Goal: Task Accomplishment & Management: Use online tool/utility

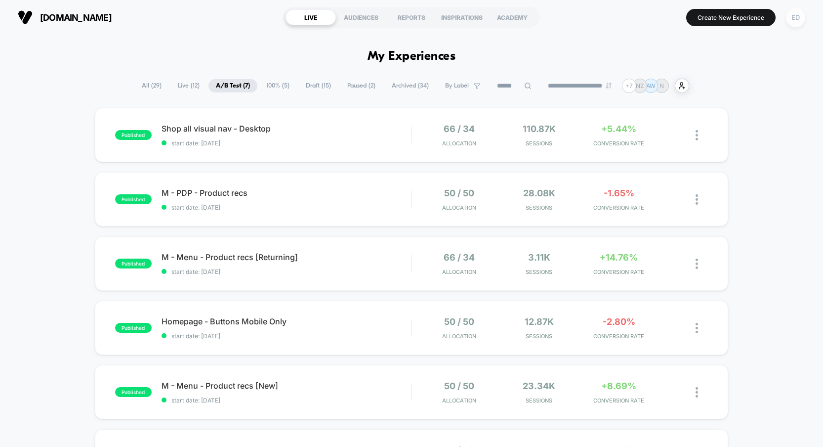
click at [794, 18] on div "ED" at bounding box center [795, 17] width 19 height 19
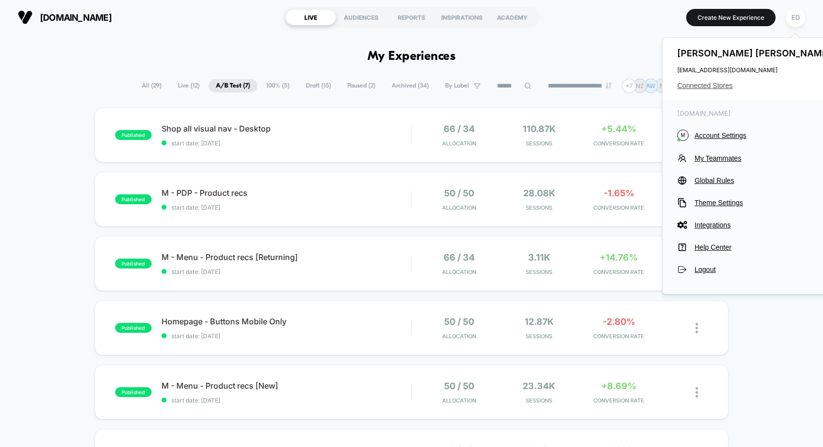
click at [703, 83] on span "Connected Stores" at bounding box center [755, 86] width 156 height 8
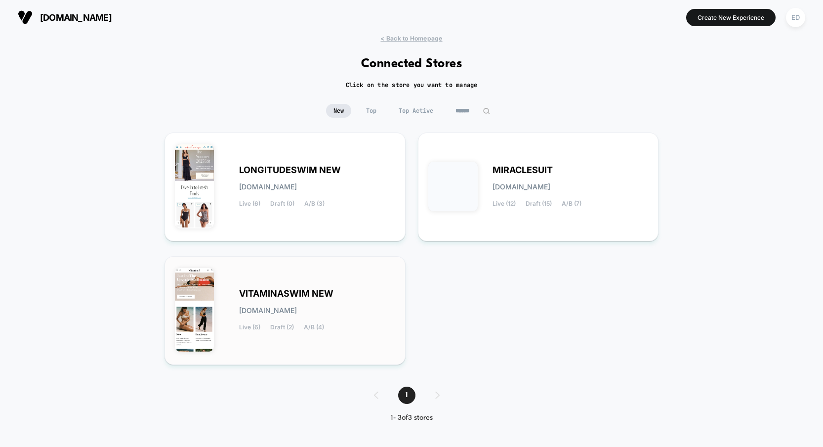
click at [277, 287] on div "VITAMINASWIM NEW [DOMAIN_NAME] Live (6) Draft (2) A/B (4)" at bounding box center [285, 310] width 220 height 88
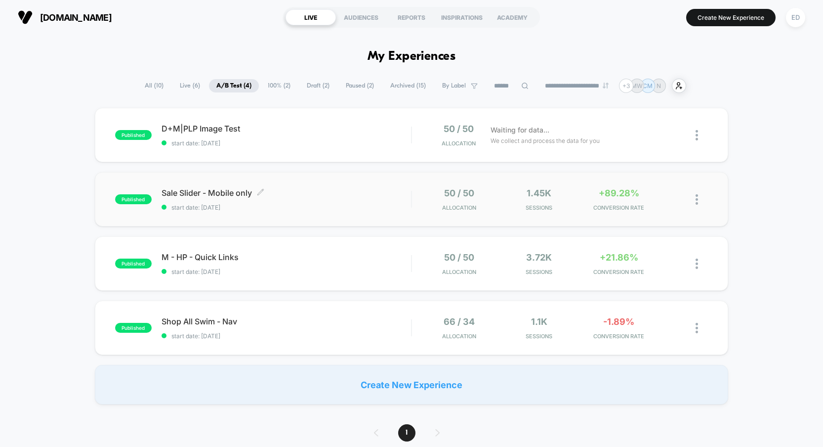
click at [311, 201] on div "Sale Slider - Mobile only Click to edit experience details Click to edit experi…" at bounding box center [287, 199] width 250 height 23
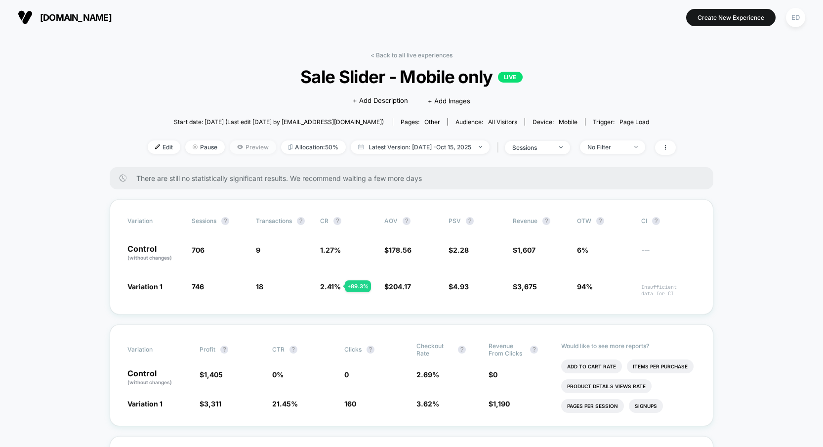
click at [237, 148] on icon at bounding box center [240, 147] width 6 height 6
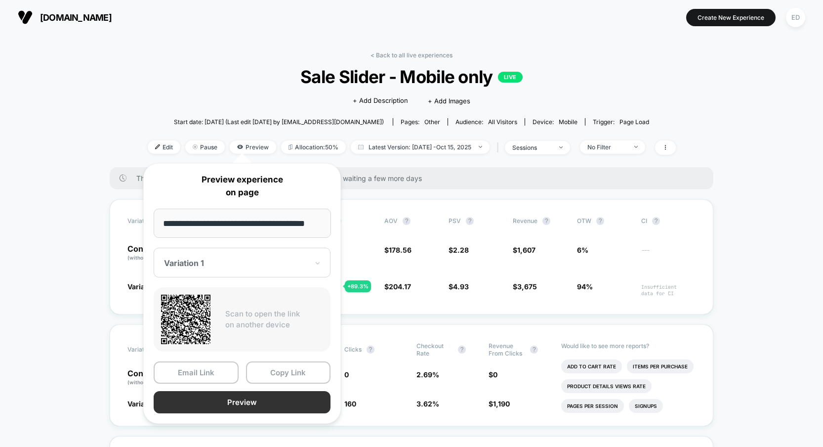
click at [227, 400] on button "Preview" at bounding box center [242, 402] width 177 height 22
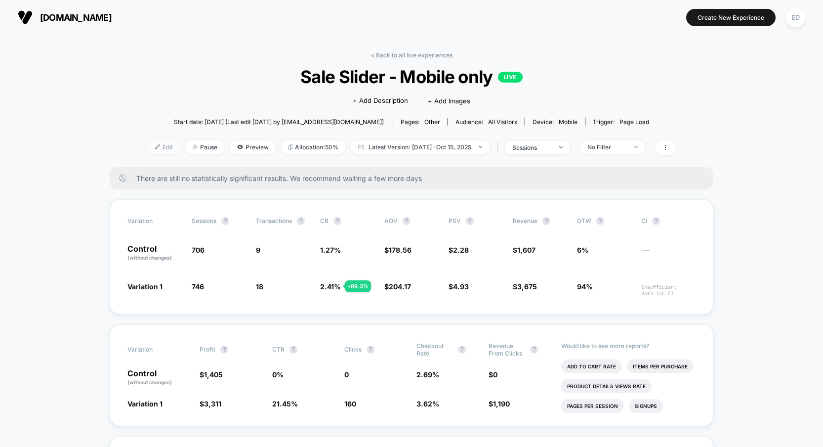
click at [157, 144] on span "Edit" at bounding box center [164, 146] width 33 height 13
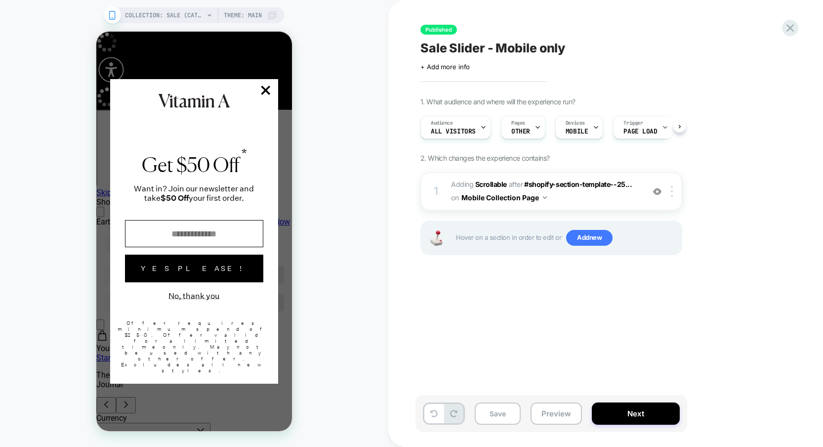
scroll to position [0, 0]
click at [204, 300] on button "No, thank you" at bounding box center [194, 295] width 51 height 9
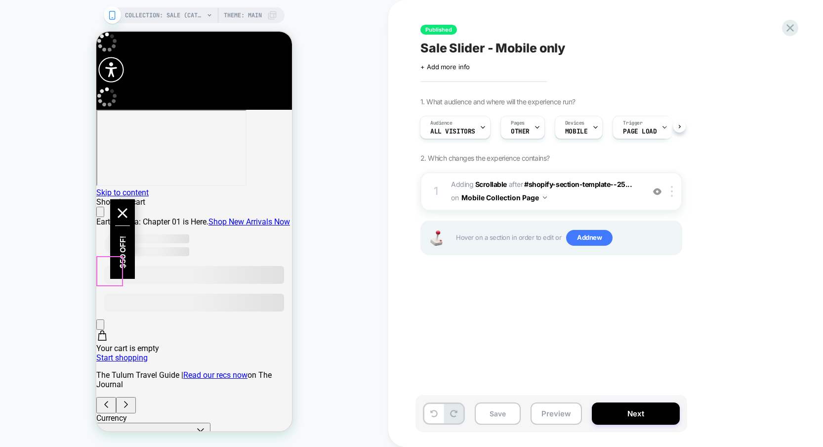
click at [113, 255] on div "$50 off!" at bounding box center [122, 227] width 25 height 56
click at [791, 32] on icon at bounding box center [790, 27] width 13 height 13
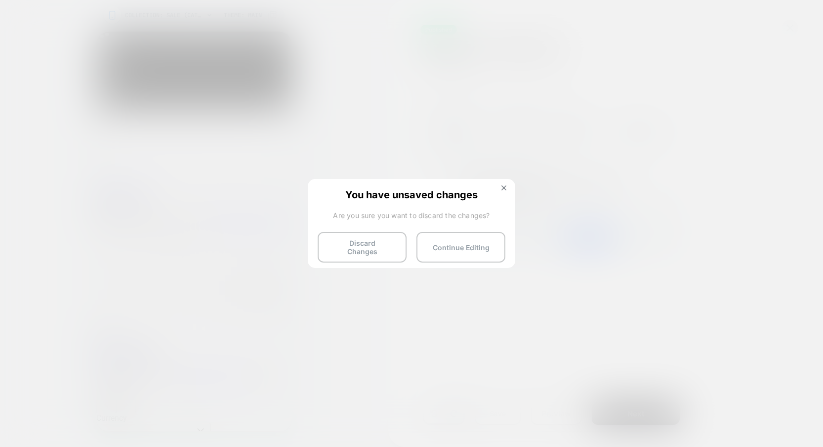
click at [337, 236] on button "Discard Changes" at bounding box center [362, 247] width 89 height 31
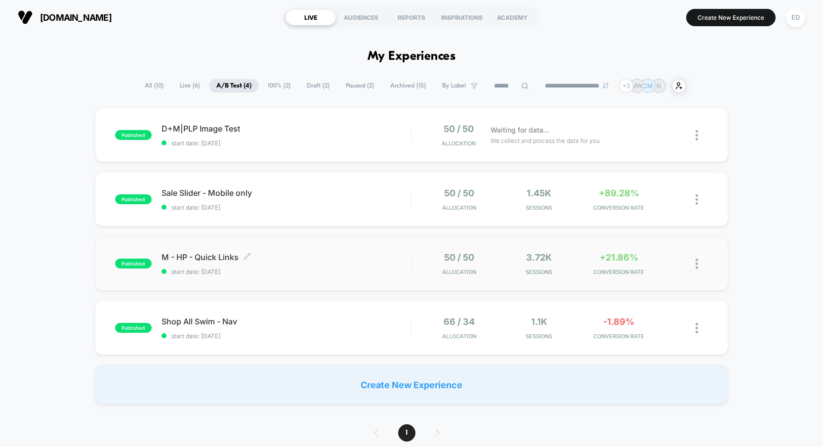
click at [331, 273] on span "start date: [DATE]" at bounding box center [287, 271] width 250 height 7
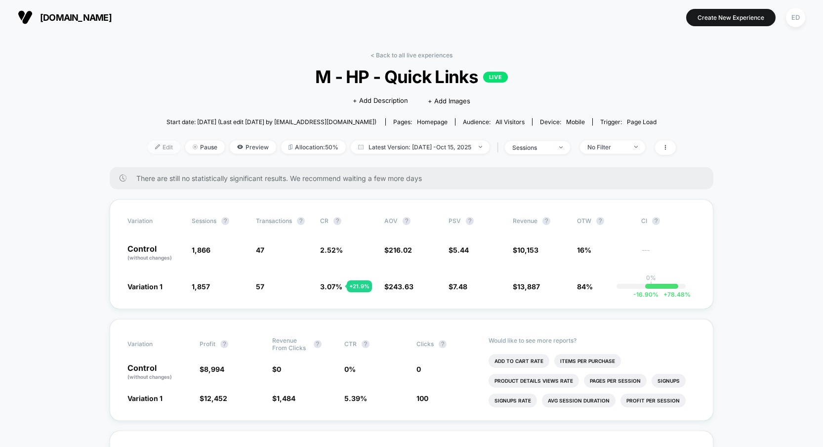
click at [157, 145] on span "Edit" at bounding box center [164, 146] width 33 height 13
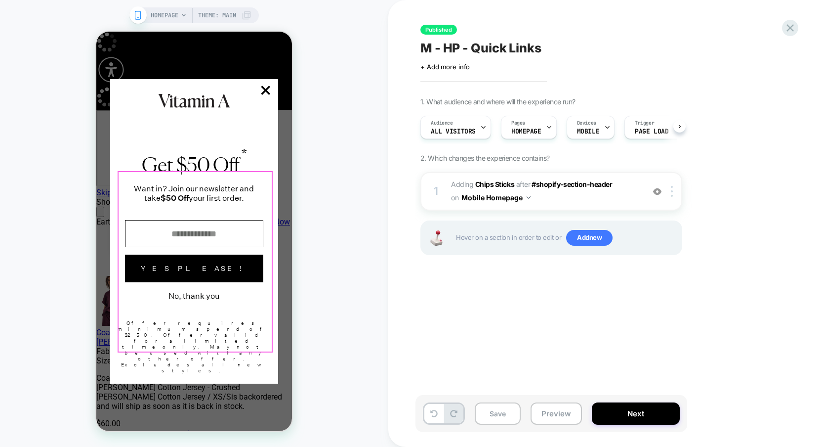
scroll to position [0, 0]
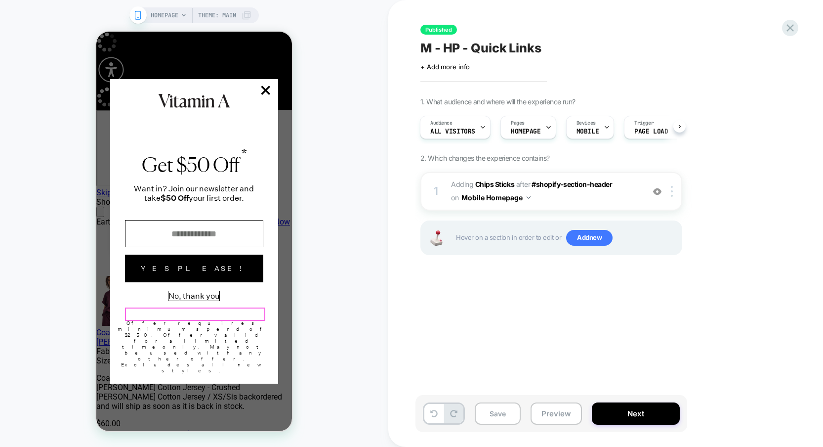
click at [197, 300] on button "No, thank you" at bounding box center [194, 295] width 51 height 9
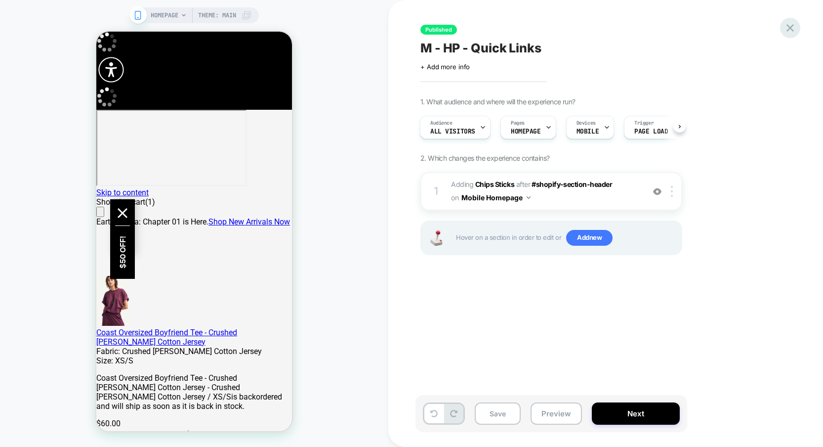
click at [791, 26] on icon at bounding box center [790, 27] width 13 height 13
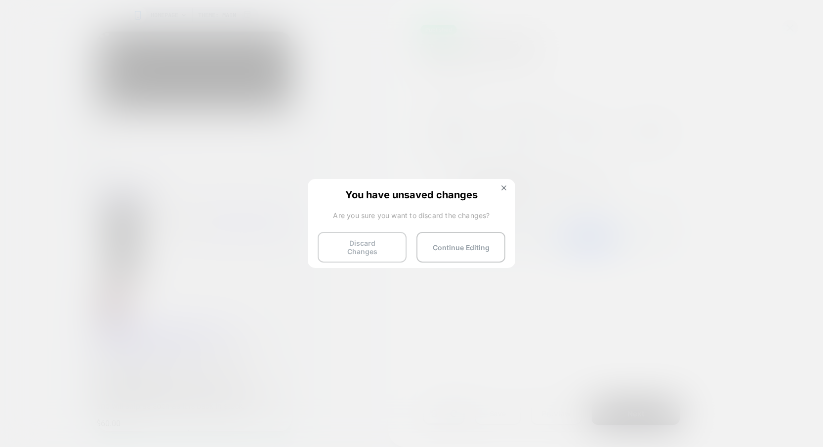
click at [380, 239] on button "Discard Changes" at bounding box center [362, 247] width 89 height 31
